Goal: Information Seeking & Learning: Learn about a topic

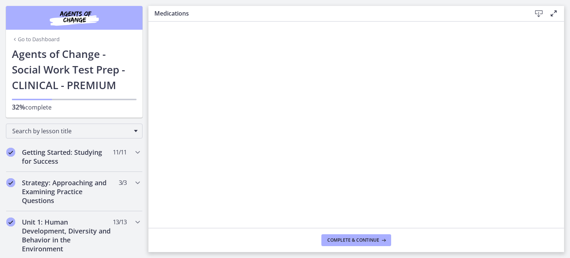
click at [17, 38] on link "Go to Dashboard" at bounding box center [36, 39] width 48 height 7
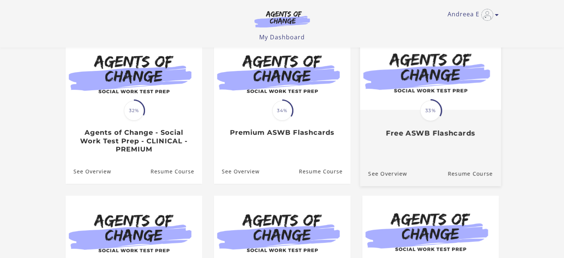
click at [431, 140] on link "Translation missing: en.liquid.partials.dashboard_course_card.progress_descript…" at bounding box center [430, 89] width 141 height 110
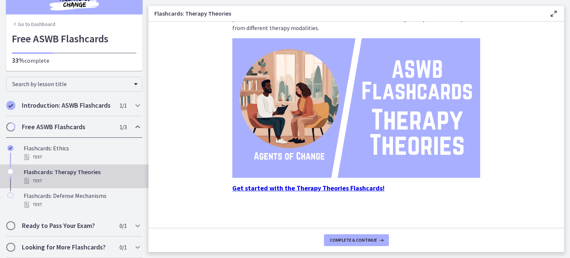
scroll to position [79, 0]
click at [320, 189] on strong "Get started with the Therapy Theories Flashcards!" at bounding box center [308, 187] width 152 height 9
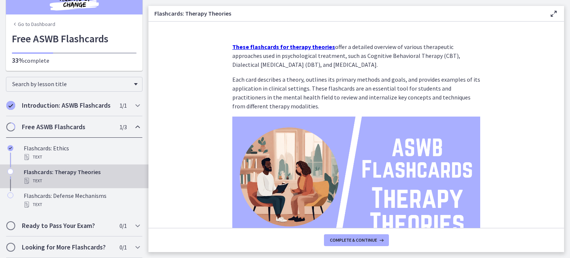
click at [13, 21] on icon "Chapters" at bounding box center [15, 24] width 6 height 6
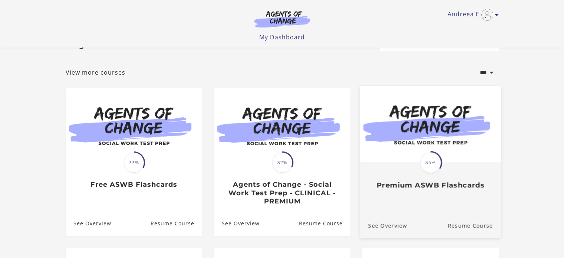
scroll to position [26, 0]
click at [439, 162] on span "34%" at bounding box center [430, 162] width 21 height 21
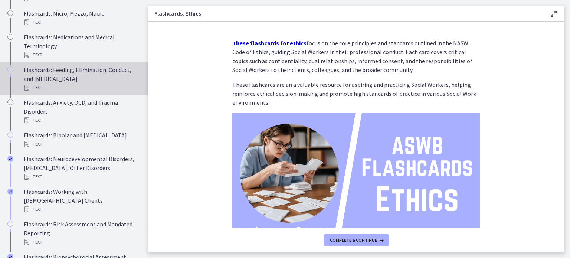
scroll to position [340, 0]
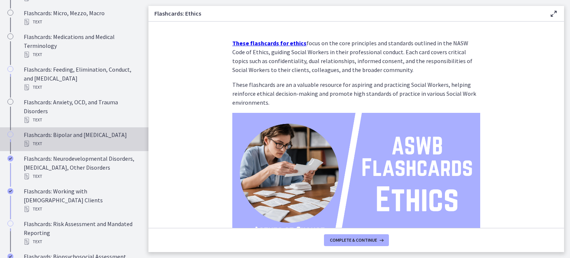
click at [105, 148] on div "Flashcards: Bipolar and [MEDICAL_DATA] Text" at bounding box center [82, 139] width 116 height 18
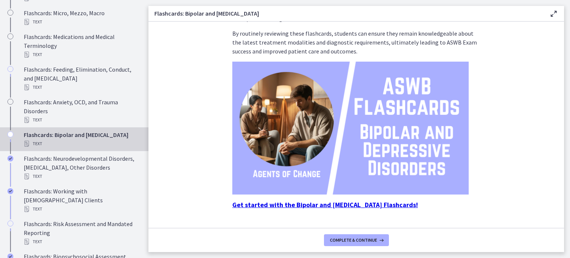
scroll to position [131, 0]
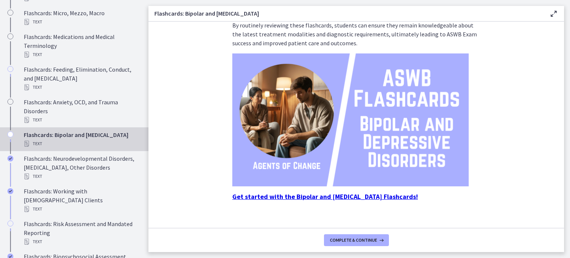
click at [361, 192] on strong "Get started with the Bipolar and [MEDICAL_DATA] Flashcards!" at bounding box center [324, 196] width 185 height 9
